Goal: Book appointment/travel/reservation

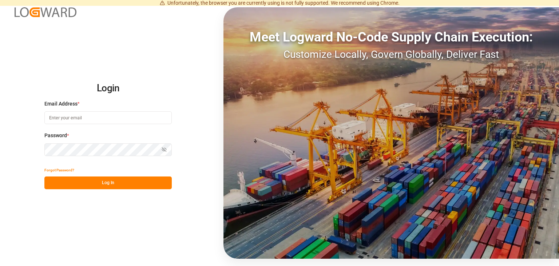
click at [117, 186] on button "Log In" at bounding box center [107, 182] width 127 height 13
click at [109, 185] on button "Log In" at bounding box center [107, 182] width 127 height 13
click at [70, 120] on input at bounding box center [107, 117] width 127 height 13
type input "[EMAIL_ADDRESS][PERSON_NAME][DOMAIN_NAME]"
click at [101, 184] on button "Log In" at bounding box center [107, 182] width 127 height 13
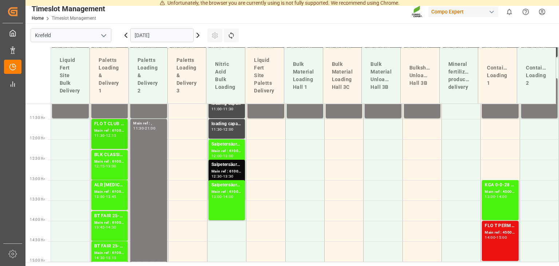
scroll to position [454, 0]
click at [113, 127] on div "Main ref : 6100002162, 2000001226" at bounding box center [109, 130] width 31 height 6
click at [102, 162] on div "Main ref : 6100002173, 2000001209;2000001288 2000001209" at bounding box center [109, 161] width 31 height 6
click at [103, 188] on div "Main ref : 6100002165, 2000000743" at bounding box center [109, 191] width 31 height 6
click at [117, 133] on div "Main ref : 6100002162, 2000001226" at bounding box center [109, 130] width 31 height 6
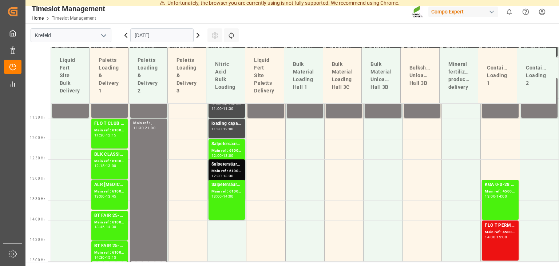
click at [102, 163] on div "Main ref : 6100002173, 2000001209;2000001288 2000001209" at bounding box center [109, 161] width 31 height 6
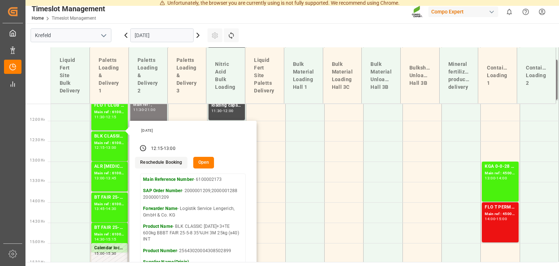
scroll to position [490, 0]
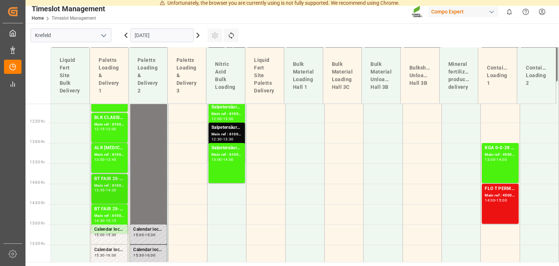
click at [112, 191] on div "14:30" at bounding box center [111, 189] width 11 height 3
click at [108, 125] on div "Main ref : 6100002173, 2000001209;2000001288 2000001209" at bounding box center [109, 124] width 31 height 6
click at [108, 126] on div "Main ref : 6100002173, 2000001209;2000001288 2000001209" at bounding box center [109, 124] width 31 height 6
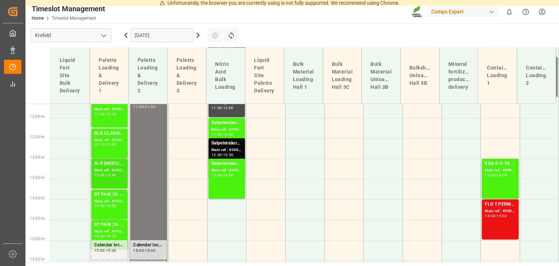
scroll to position [527, 0]
